Goal: Transaction & Acquisition: Register for event/course

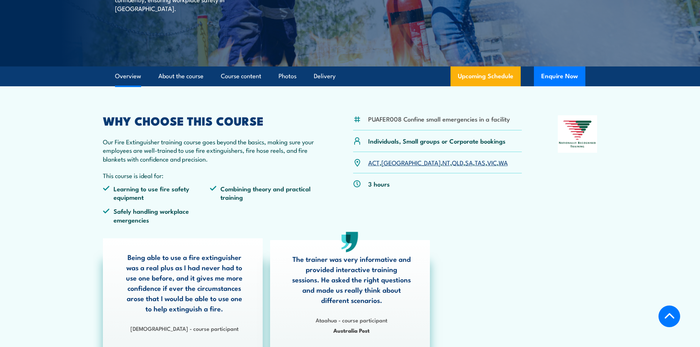
scroll to position [147, 0]
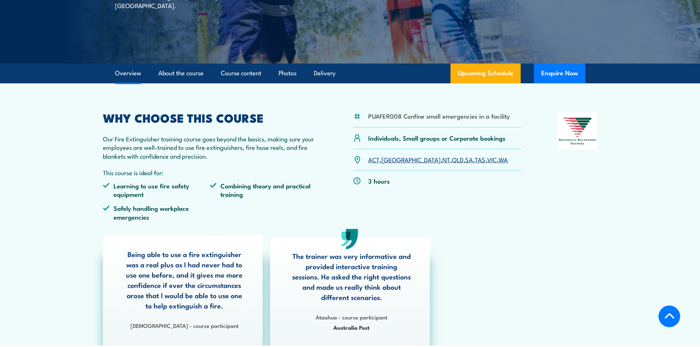
click at [465, 160] on link "SA" at bounding box center [469, 159] width 8 height 9
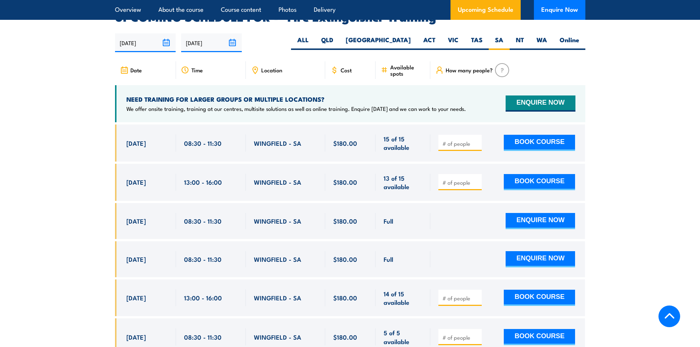
scroll to position [1232, 0]
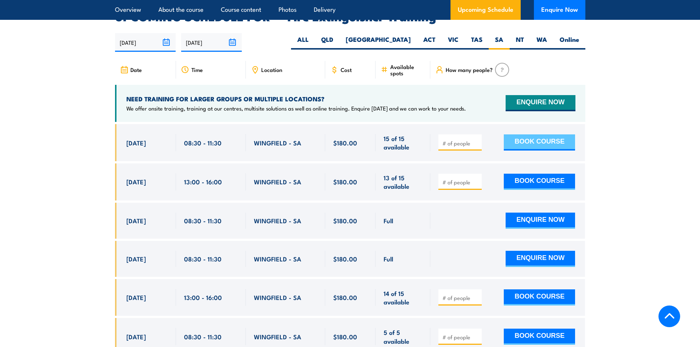
click at [536, 134] on button "BOOK COURSE" at bounding box center [538, 142] width 71 height 16
type input "1"
click at [476, 140] on input "1" at bounding box center [460, 143] width 37 height 7
click at [533, 134] on button "BOOK COURSE" at bounding box center [538, 142] width 71 height 16
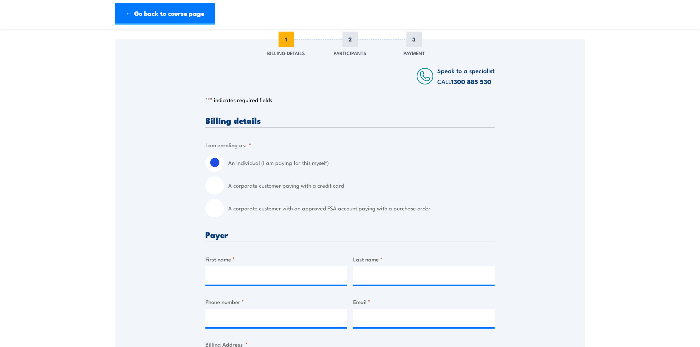
scroll to position [110, 0]
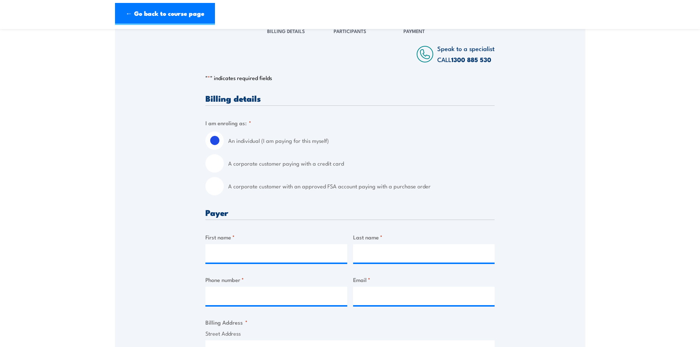
click at [213, 164] on input "A corporate customer paying with a credit card" at bounding box center [214, 163] width 18 height 18
radio input "true"
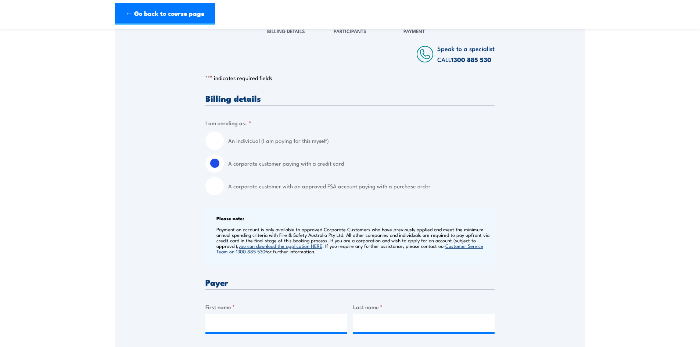
click at [217, 142] on input "An individual (I am paying for this myself)" at bounding box center [214, 140] width 18 height 18
radio input "true"
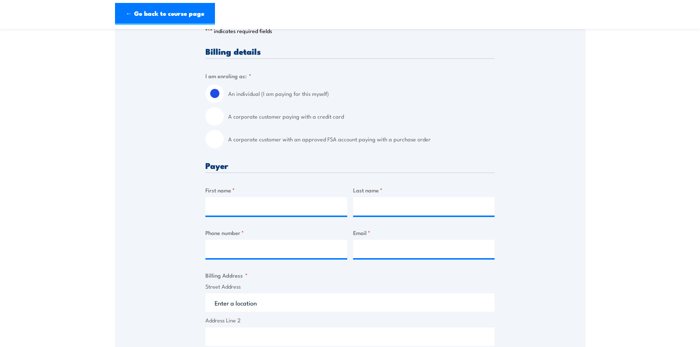
scroll to position [147, 0]
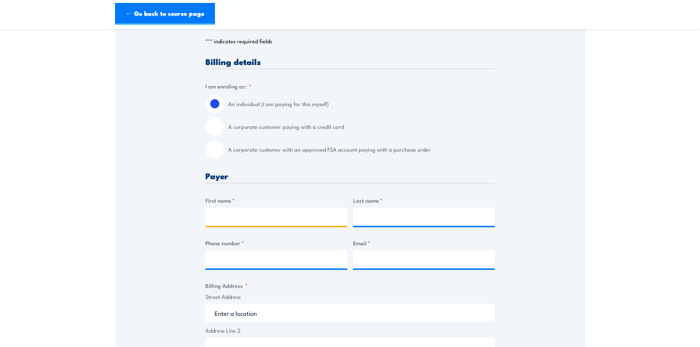
click at [224, 215] on input "First name *" at bounding box center [276, 216] width 142 height 18
type input "[PERSON_NAME]"
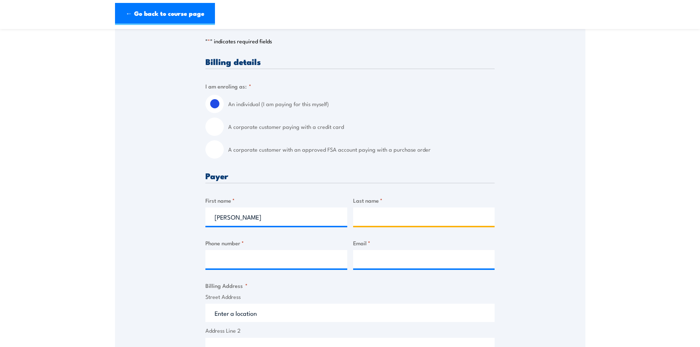
click at [369, 210] on input "Last name *" at bounding box center [424, 216] width 142 height 18
type input "[PERSON_NAME]"
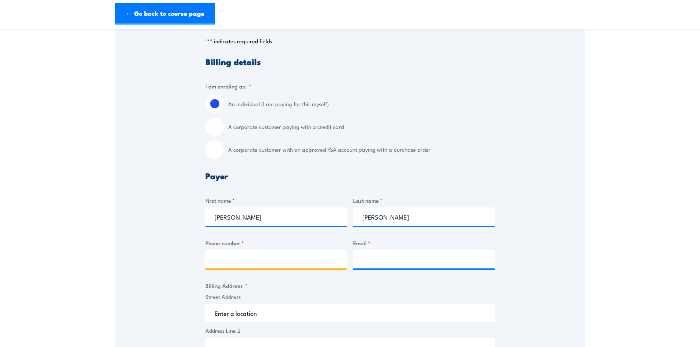
click at [283, 259] on input "Phone number *" at bounding box center [276, 259] width 142 height 18
type input "0449290047"
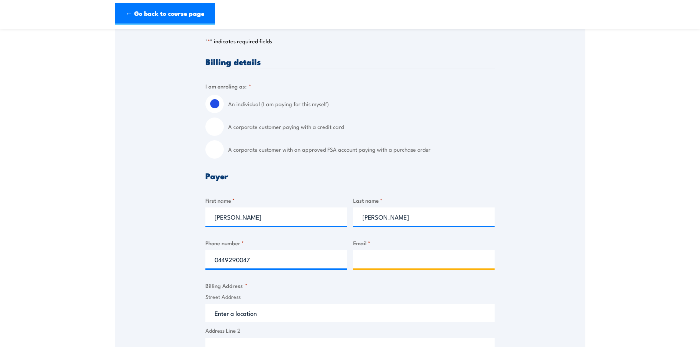
click at [362, 257] on input "Email *" at bounding box center [424, 259] width 142 height 18
type input "A"
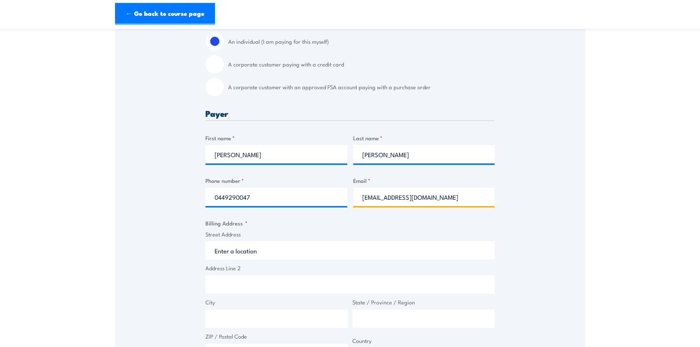
scroll to position [220, 0]
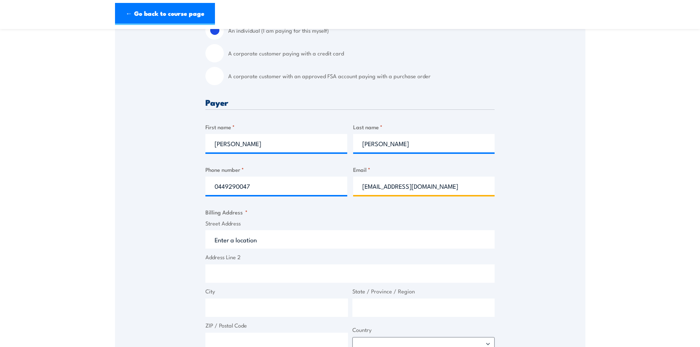
type input "jujhar_89@yahoo.com"
click at [248, 247] on input "Street Address" at bounding box center [349, 239] width 289 height 18
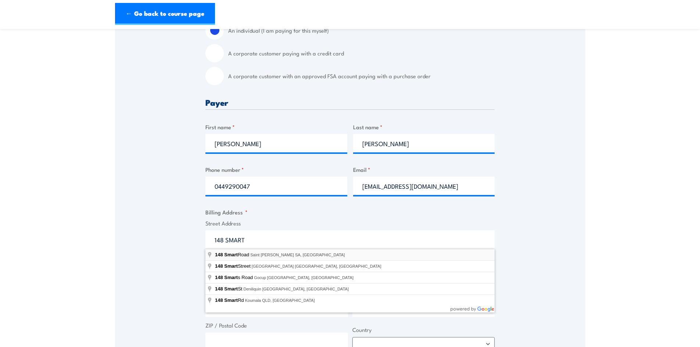
type input "148 Smart Road, Saint Agnes SA, Australia"
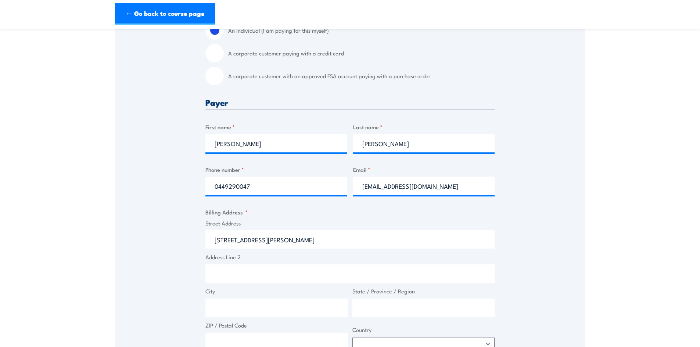
type input "148 Smart Rd"
type input "St [PERSON_NAME]"
type input "[GEOGRAPHIC_DATA]"
type input "5097"
select select "[GEOGRAPHIC_DATA]"
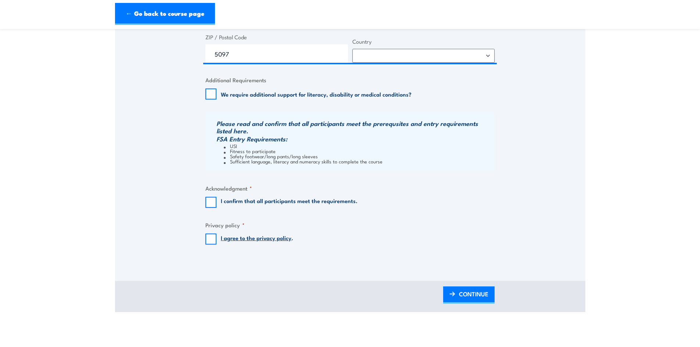
scroll to position [551, 0]
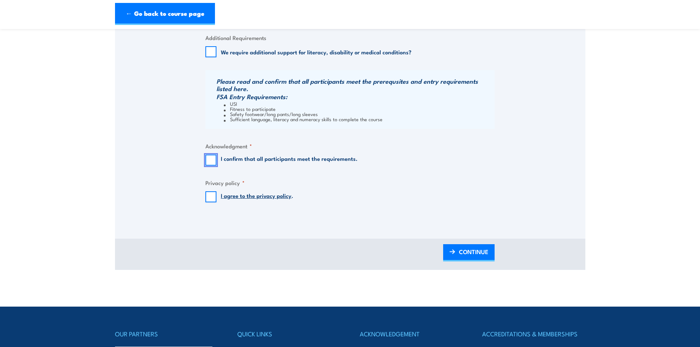
click at [212, 161] on input "I confirm that all participants meet the requirements." at bounding box center [210, 160] width 11 height 11
checkbox input "true"
click at [211, 196] on input "I agree to the privacy policy ." at bounding box center [210, 196] width 11 height 11
checkbox input "true"
click at [462, 250] on span "CONTINUE" at bounding box center [473, 251] width 29 height 19
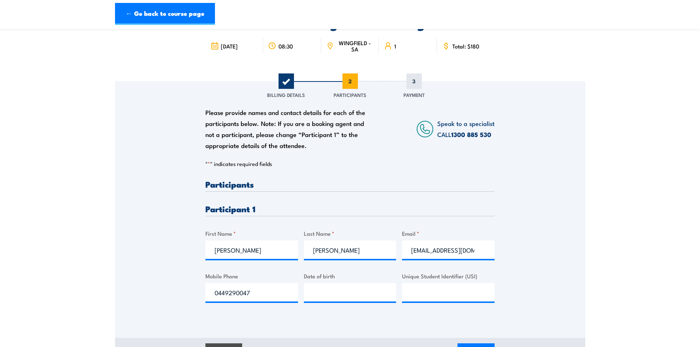
scroll to position [37, 0]
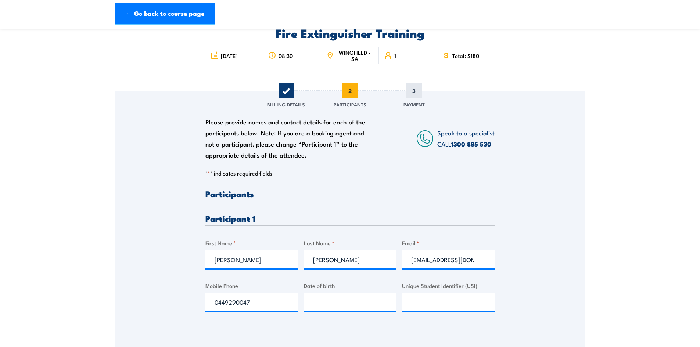
click at [216, 57] on icon at bounding box center [214, 55] width 8 height 8
click at [215, 57] on icon at bounding box center [215, 57] width 0 height 0
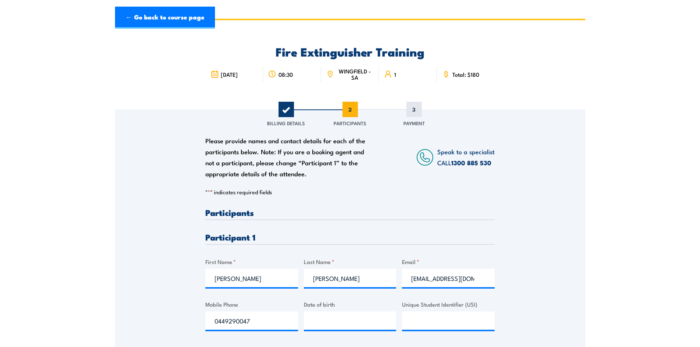
scroll to position [0, 0]
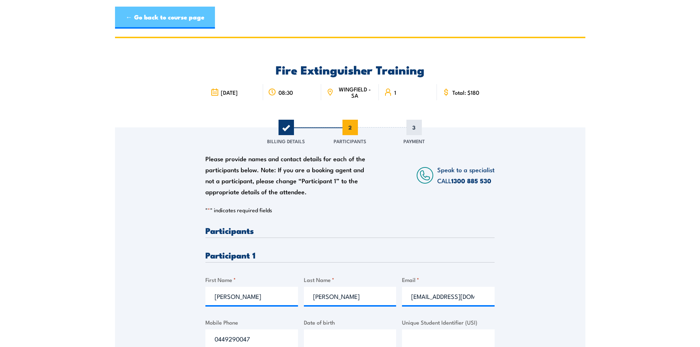
click at [171, 16] on link "← Go back to course page" at bounding box center [165, 18] width 100 height 22
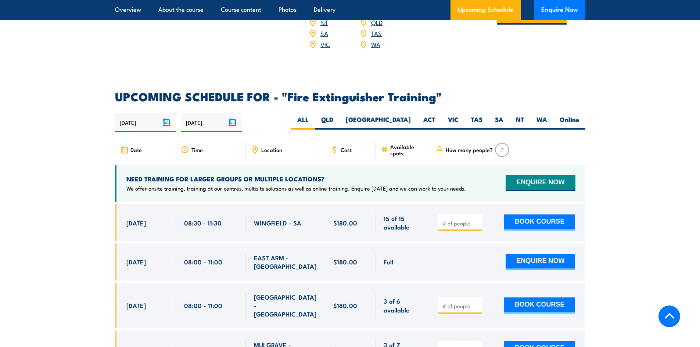
scroll to position [1122, 0]
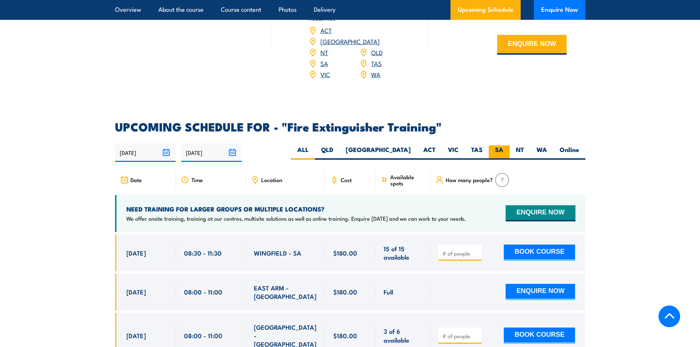
click at [499, 145] on label "SA" at bounding box center [498, 152] width 21 height 14
click at [503, 145] on input "SA" at bounding box center [505, 147] width 5 height 5
radio input "true"
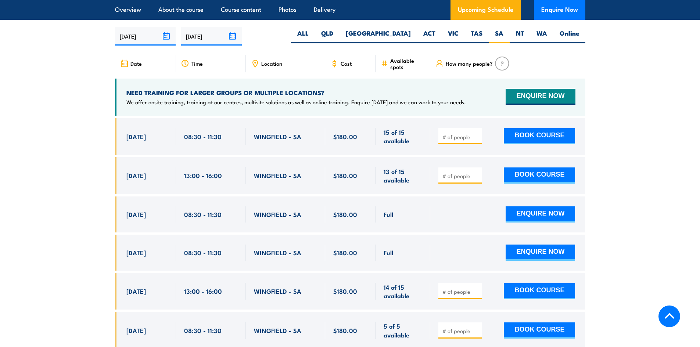
scroll to position [1232, 0]
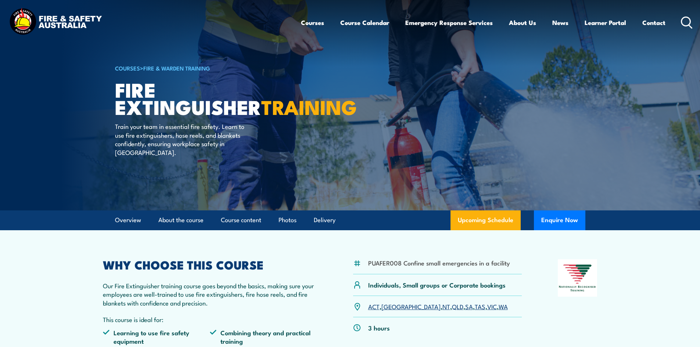
click at [465, 306] on link "SA" at bounding box center [469, 306] width 8 height 9
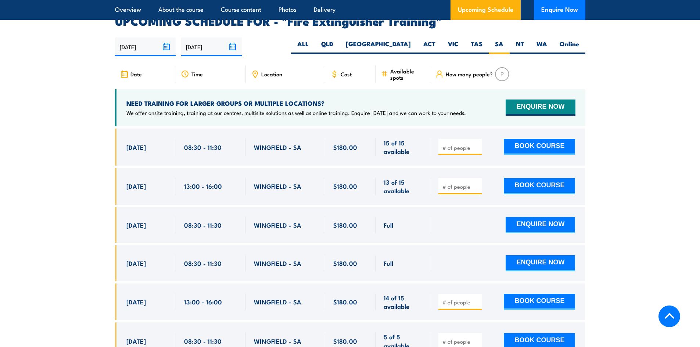
scroll to position [1232, 0]
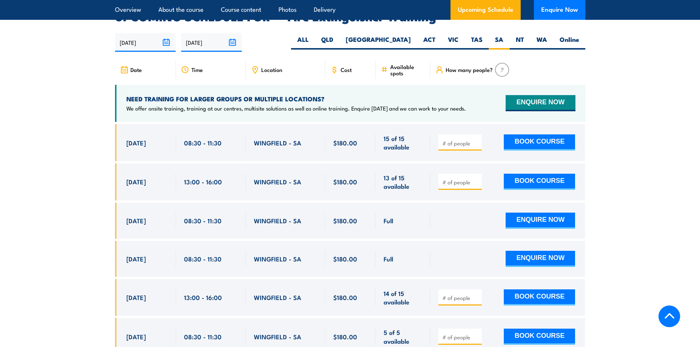
click at [459, 178] on input "number" at bounding box center [460, 181] width 37 height 7
type input "1"
click at [522, 174] on button "BOOK COURSE" at bounding box center [538, 182] width 71 height 16
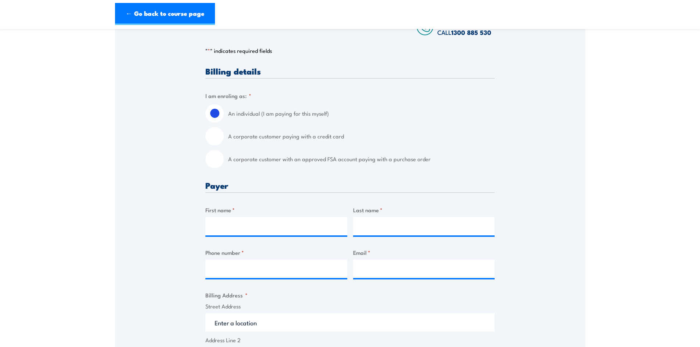
scroll to position [147, 0]
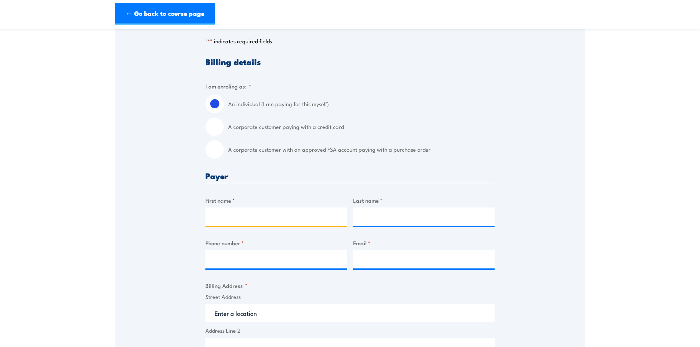
click at [263, 218] on input "First name *" at bounding box center [276, 216] width 142 height 18
type input "JUJHAR"
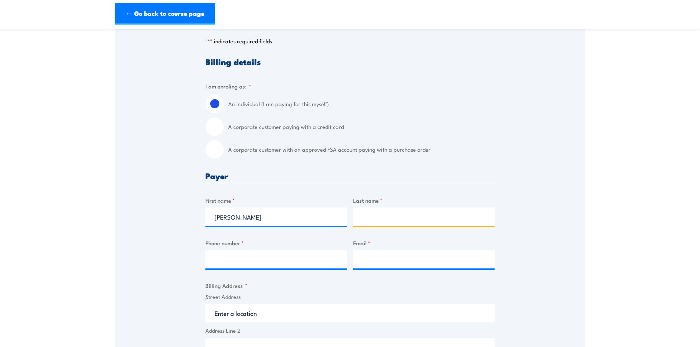
click at [402, 218] on input "Last name *" at bounding box center [424, 216] width 142 height 18
type input "SINGH"
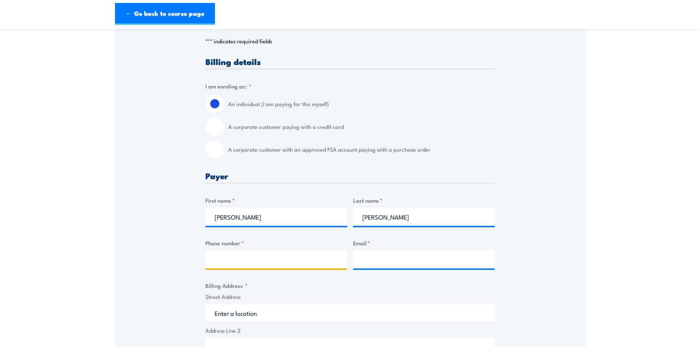
click at [214, 254] on input "Phone number *" at bounding box center [276, 259] width 142 height 18
type input "0449290047"
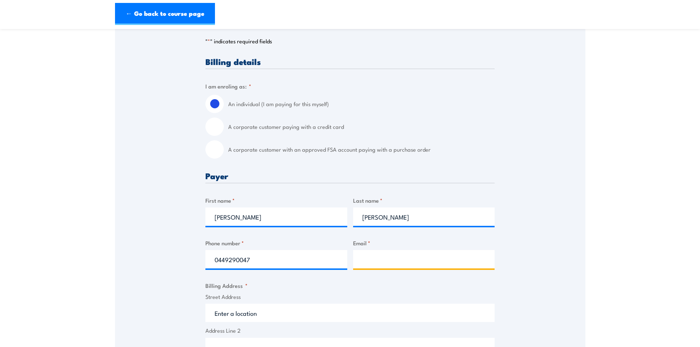
click at [379, 261] on input "Email *" at bounding box center [424, 259] width 142 height 18
type input "JUJHAR_89@YAHOO.COM"
click at [258, 313] on input "Street Address" at bounding box center [349, 313] width 289 height 18
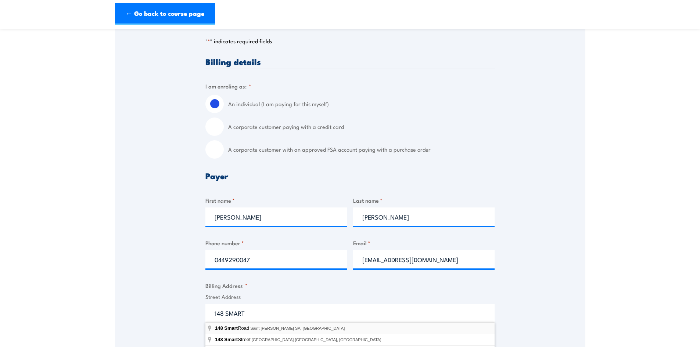
type input "148 Smart Road, Saint Agnes SA, Australia"
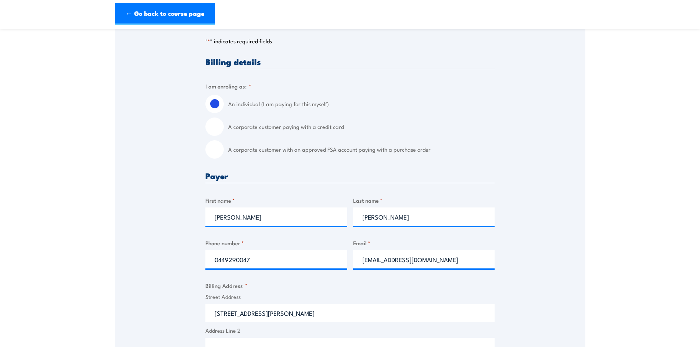
type input "148 Smart Rd"
type input "St Agnes"
type input "[GEOGRAPHIC_DATA]"
type input "5097"
select select "Australia"
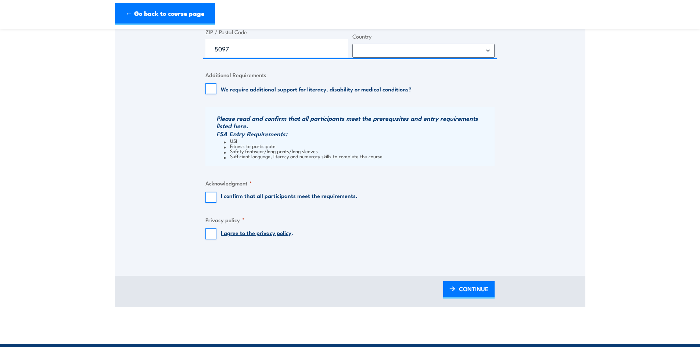
scroll to position [514, 0]
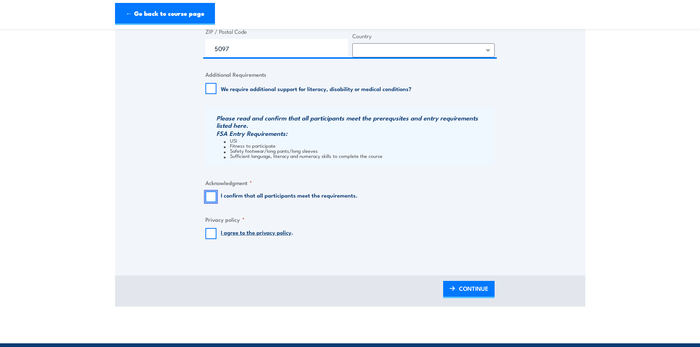
click at [210, 196] on input "I confirm that all participants meet the requirements." at bounding box center [210, 196] width 11 height 11
checkbox input "true"
click at [213, 231] on input "I agree to the privacy policy ." at bounding box center [210, 233] width 11 height 11
checkbox input "true"
click at [475, 286] on span "CONTINUE" at bounding box center [473, 288] width 29 height 19
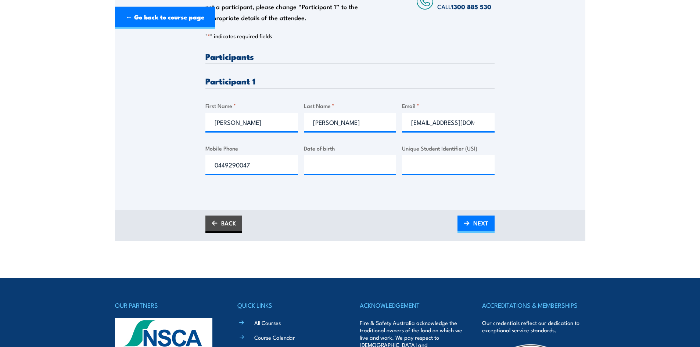
scroll to position [184, 0]
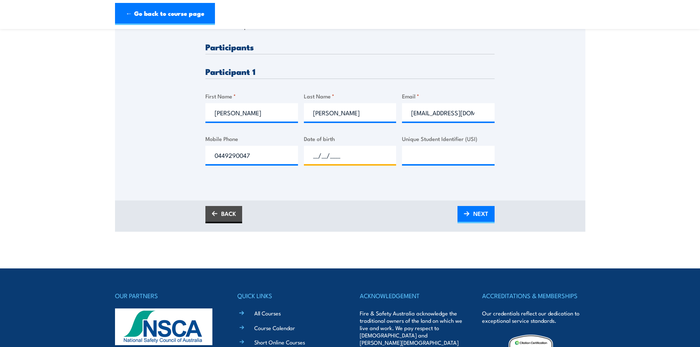
click at [324, 158] on input "__/__/____" at bounding box center [350, 155] width 93 height 18
click at [313, 153] on input "__/__/____" at bounding box center [350, 155] width 93 height 18
type input "19/01/1989"
click at [407, 162] on input "Unique Student Identifier (USI)" at bounding box center [448, 155] width 93 height 18
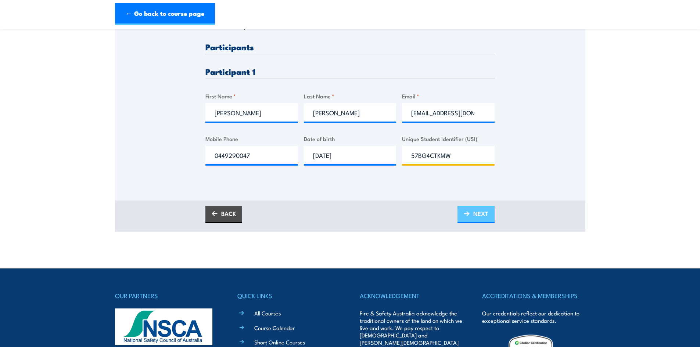
type input "57BG4CTKMW"
click at [475, 212] on span "NEXT" at bounding box center [480, 213] width 15 height 19
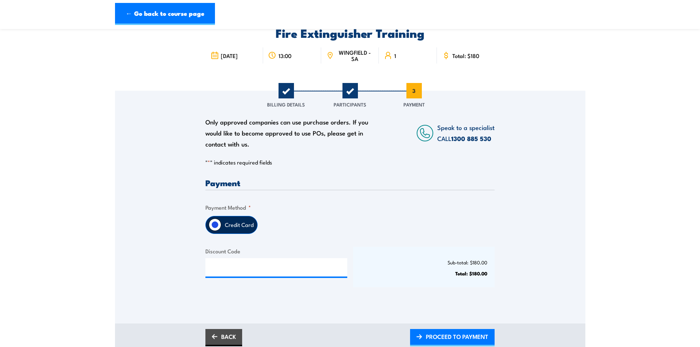
scroll to position [110, 0]
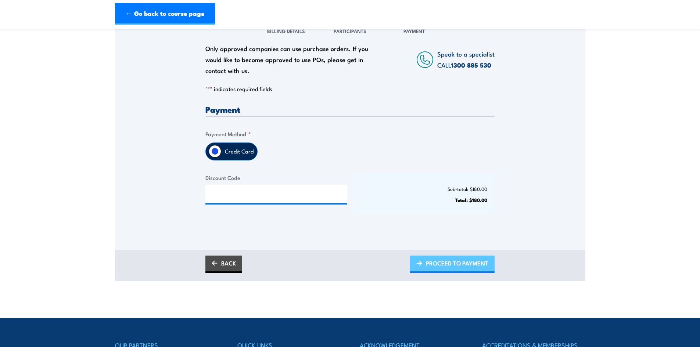
click at [474, 262] on span "PROCEED TO PAYMENT" at bounding box center [457, 262] width 62 height 19
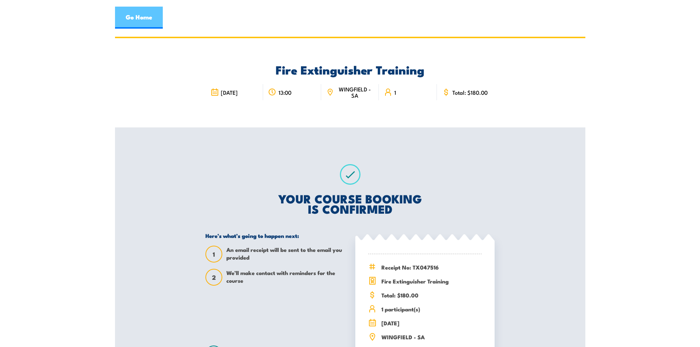
click at [135, 13] on link "Go Home" at bounding box center [139, 18] width 48 height 22
